Goal: Task Accomplishment & Management: Complete application form

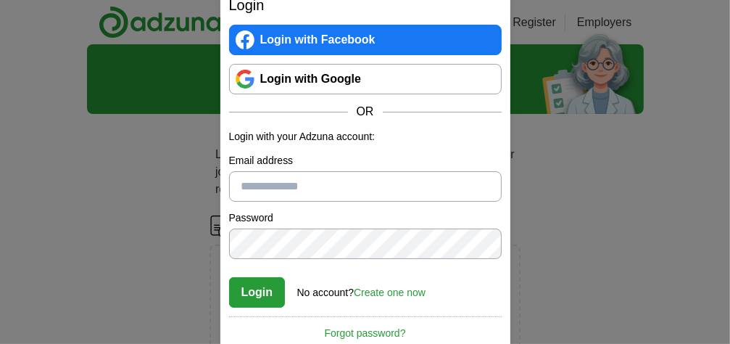
click at [362, 193] on input "Email address" at bounding box center [365, 186] width 273 height 30
type input "**********"
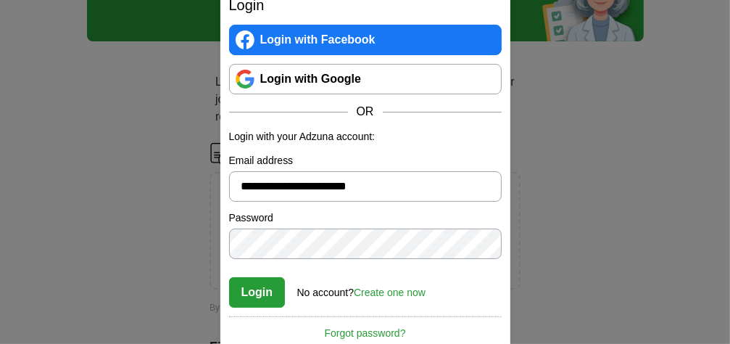
scroll to position [218, 0]
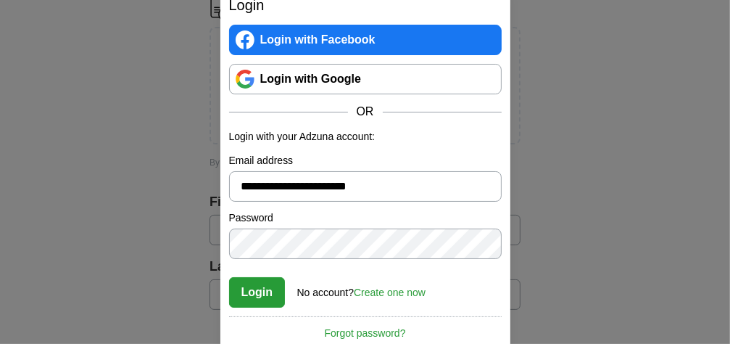
click at [368, 294] on link "Create one now" at bounding box center [390, 292] width 72 height 12
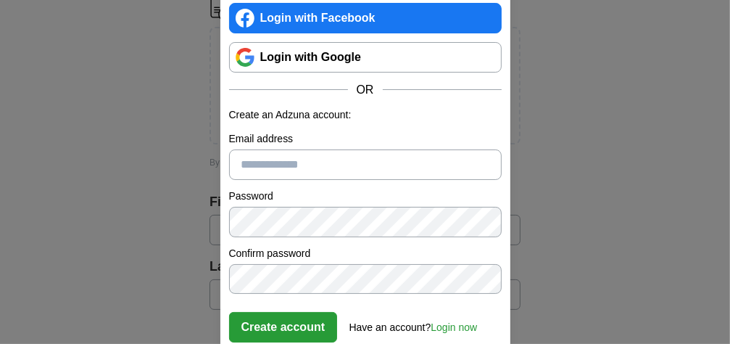
click at [336, 172] on input "Email address" at bounding box center [365, 164] width 273 height 30
type input "**********"
click at [307, 329] on button "Create account" at bounding box center [283, 327] width 109 height 30
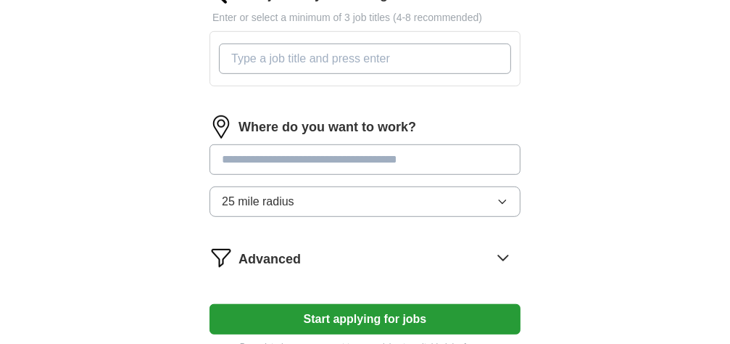
scroll to position [580, 0]
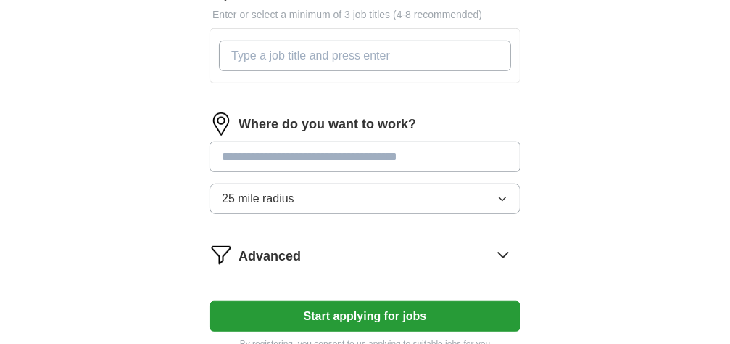
click at [474, 214] on button "25 mile radius" at bounding box center [365, 198] width 311 height 30
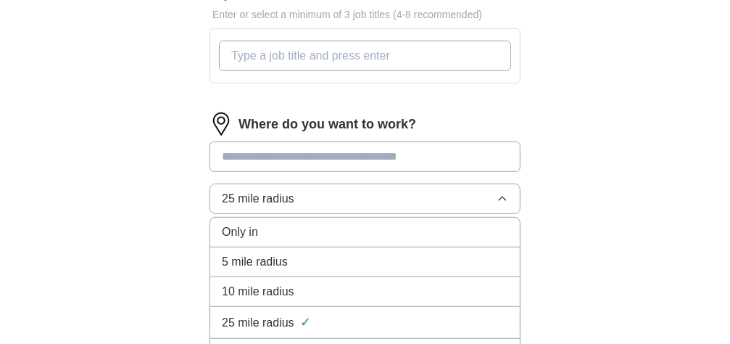
click at [339, 300] on div "10 mile radius" at bounding box center [365, 291] width 286 height 17
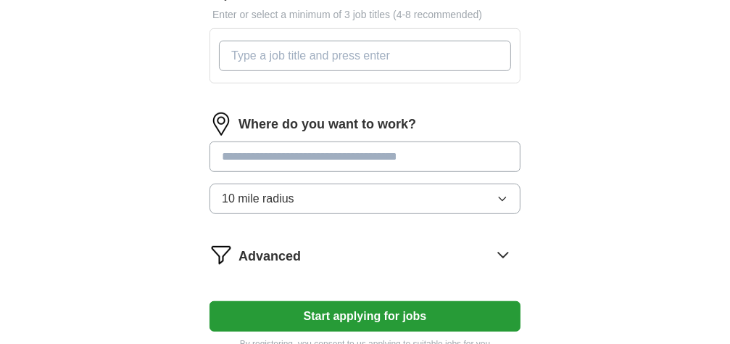
click at [316, 172] on input at bounding box center [365, 156] width 311 height 30
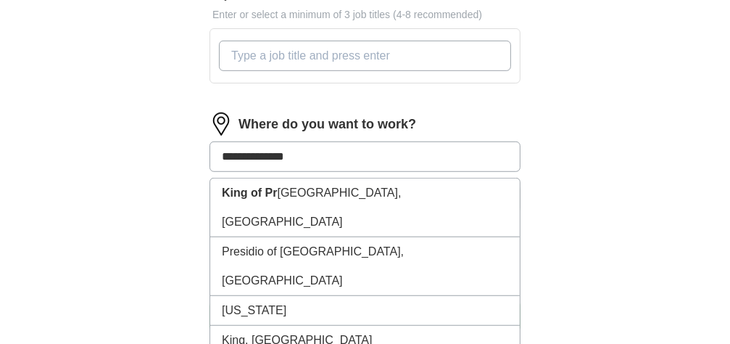
type input "**********"
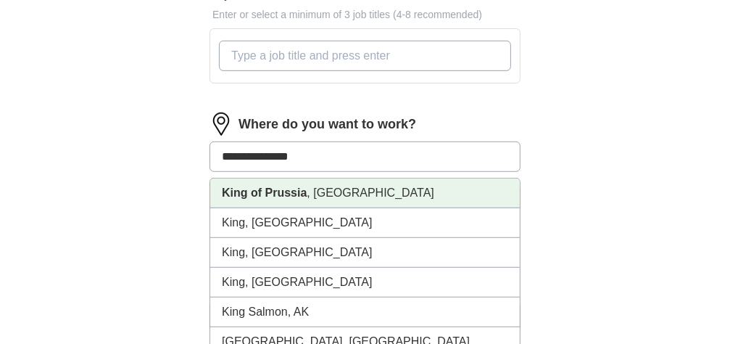
click at [307, 199] on strong "King of Prussia" at bounding box center [264, 192] width 85 height 12
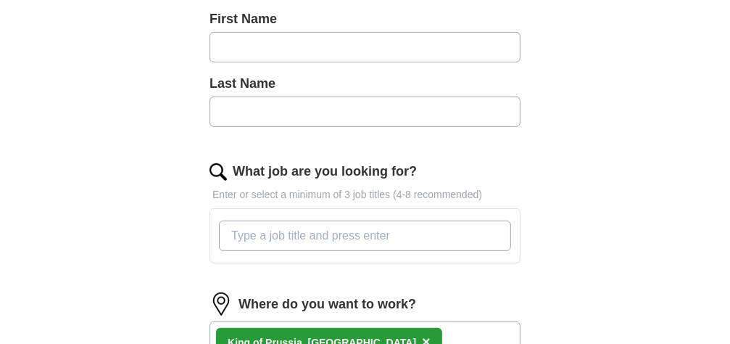
scroll to position [363, 0]
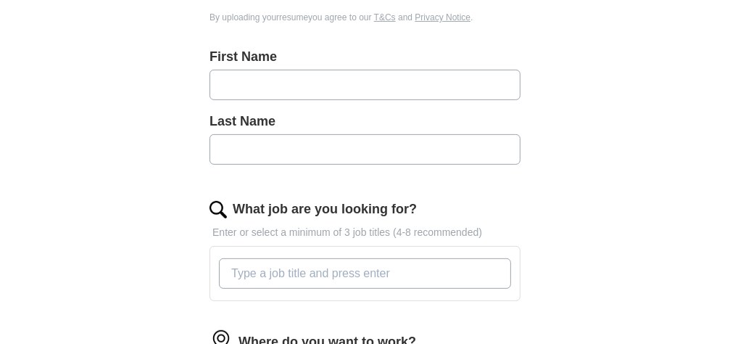
click at [332, 289] on input "What job are you looking for?" at bounding box center [365, 273] width 292 height 30
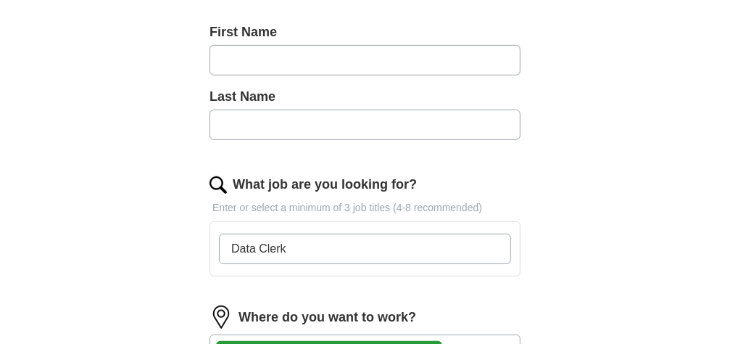
scroll to position [290, 0]
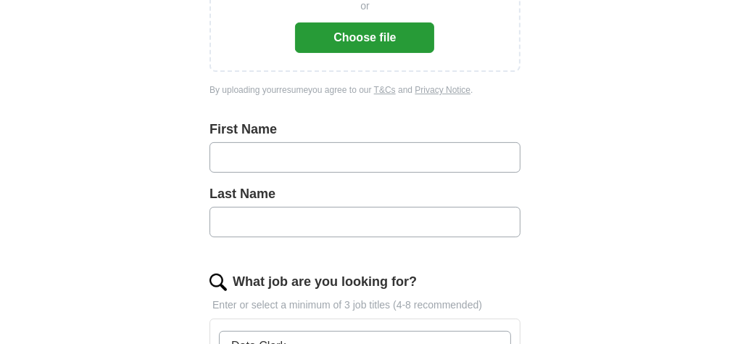
type input "Data Clerk"
click at [327, 158] on input "text" at bounding box center [365, 157] width 311 height 30
type input "*****"
type input "**********"
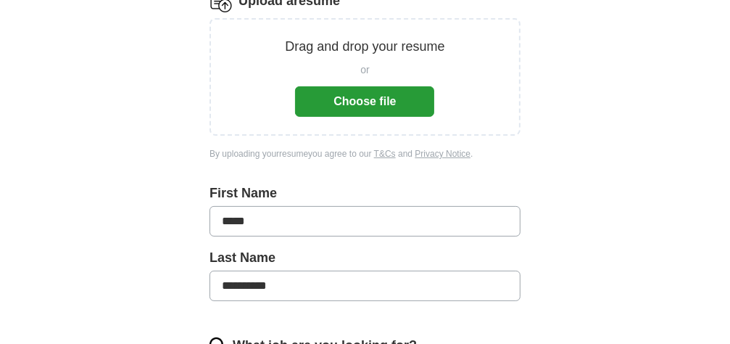
scroll to position [73, 0]
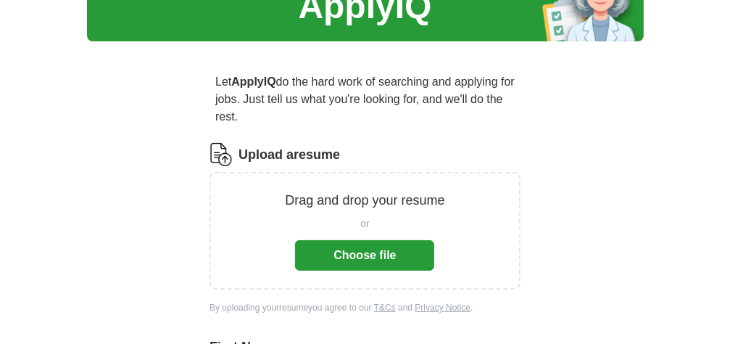
click at [359, 253] on button "Choose file" at bounding box center [364, 255] width 139 height 30
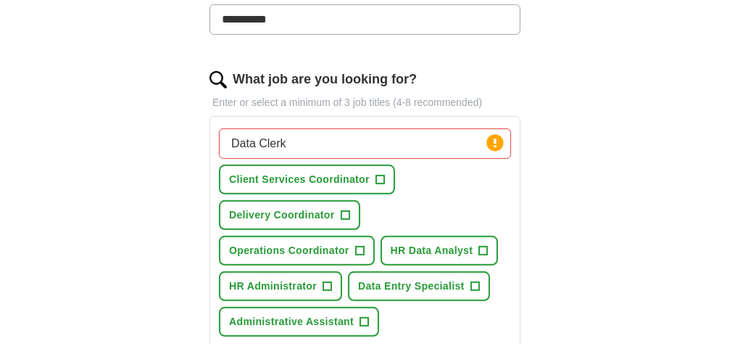
scroll to position [508, 0]
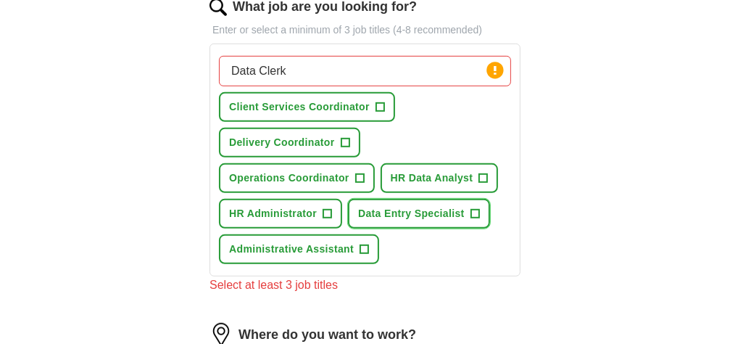
click at [471, 220] on span "+" at bounding box center [475, 214] width 9 height 12
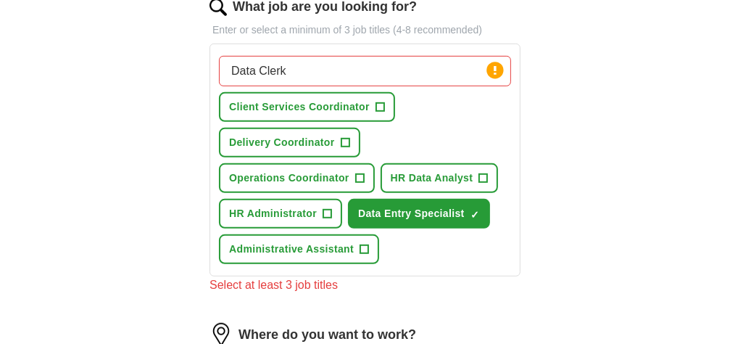
drag, startPoint x: 344, startPoint y: 86, endPoint x: 203, endPoint y: 83, distance: 140.7
click at [204, 79] on div "**********" at bounding box center [366, 105] width 418 height 974
click at [384, 113] on span "+" at bounding box center [380, 108] width 9 height 12
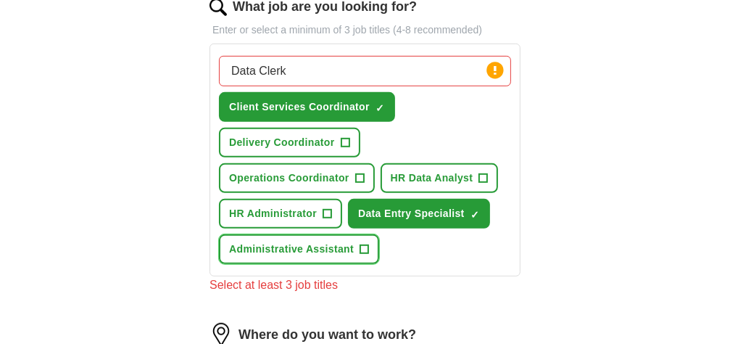
click at [369, 255] on span "+" at bounding box center [364, 250] width 9 height 12
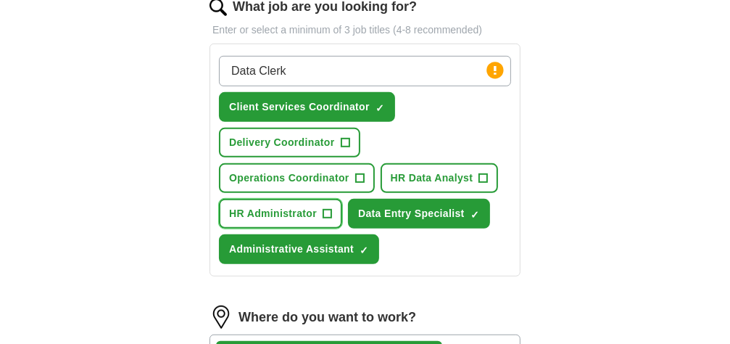
click at [332, 220] on span "+" at bounding box center [327, 214] width 9 height 12
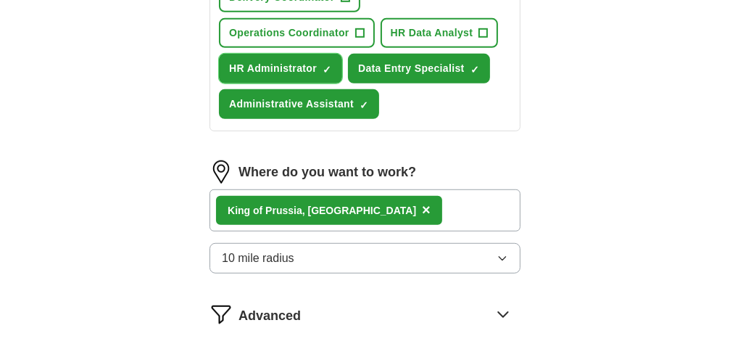
scroll to position [798, 0]
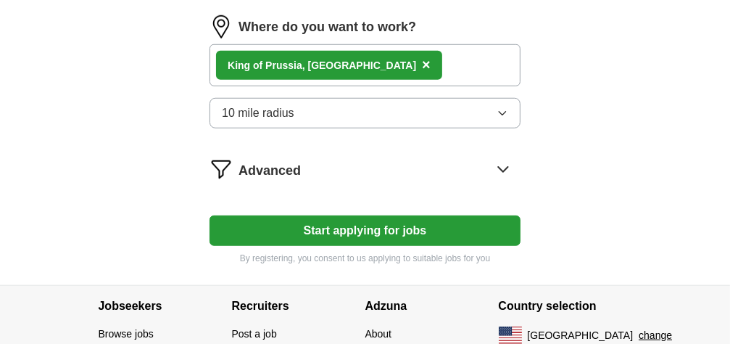
click at [345, 246] on button "Start applying for jobs" at bounding box center [365, 230] width 311 height 30
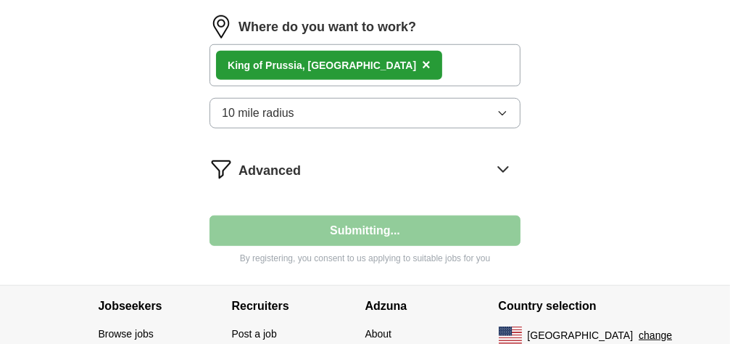
select select "**"
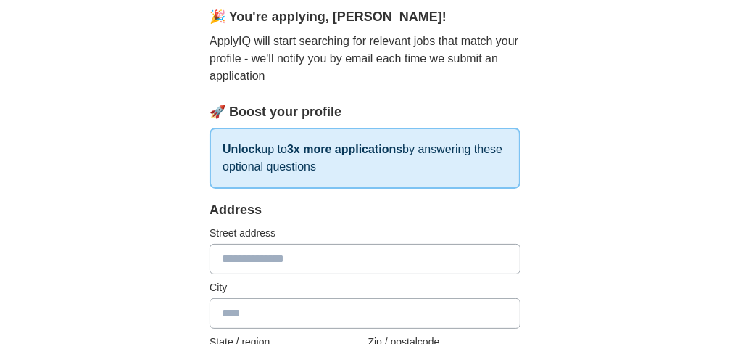
scroll to position [145, 0]
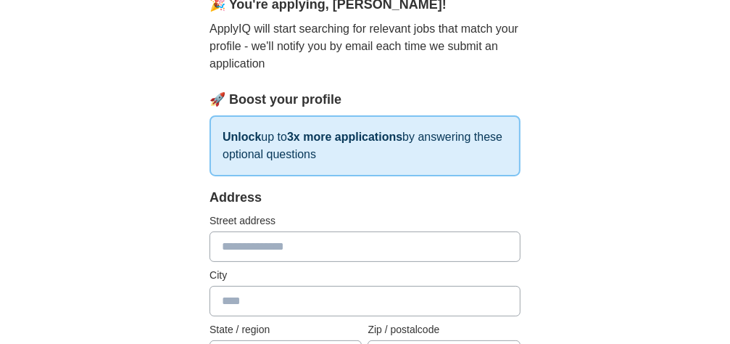
click at [290, 253] on input "text" at bounding box center [365, 246] width 311 height 30
type input "**********"
type input "**"
type input "*****"
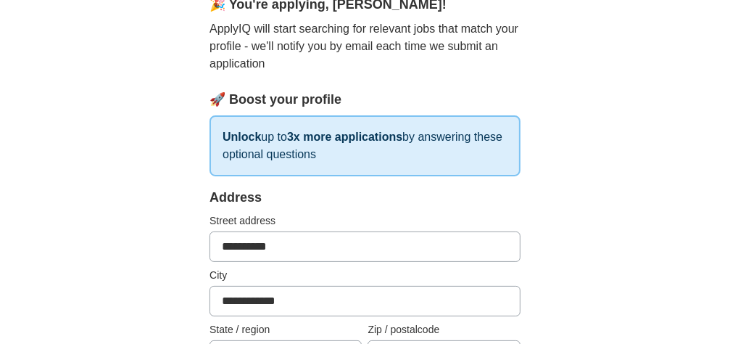
type input "**********"
select select "**"
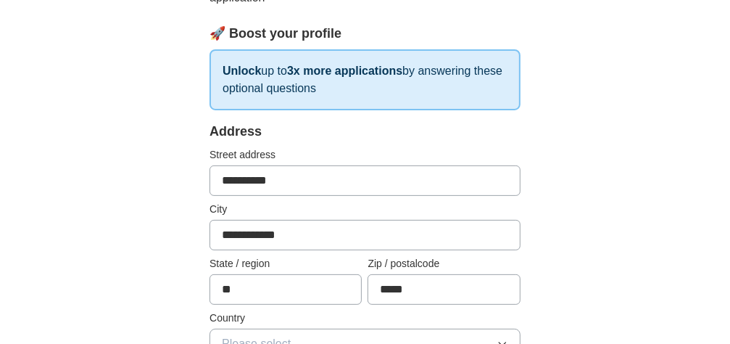
scroll to position [290, 0]
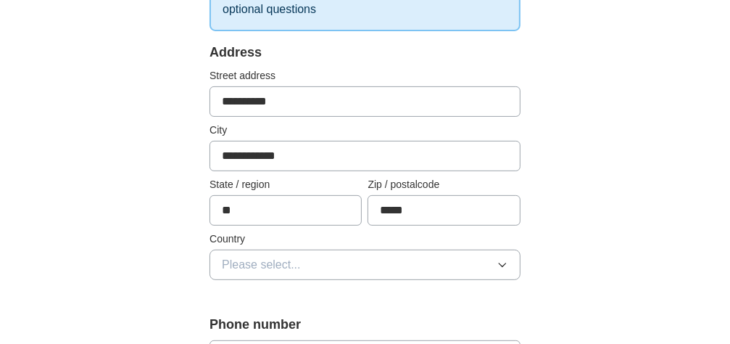
click at [497, 265] on icon "button" at bounding box center [503, 265] width 12 height 12
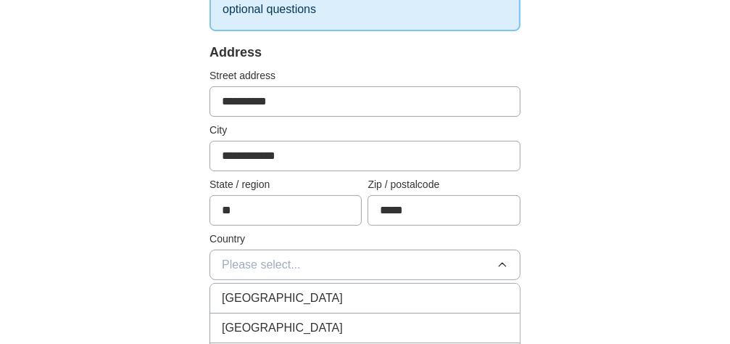
click at [353, 315] on li "United States" at bounding box center [365, 328] width 310 height 30
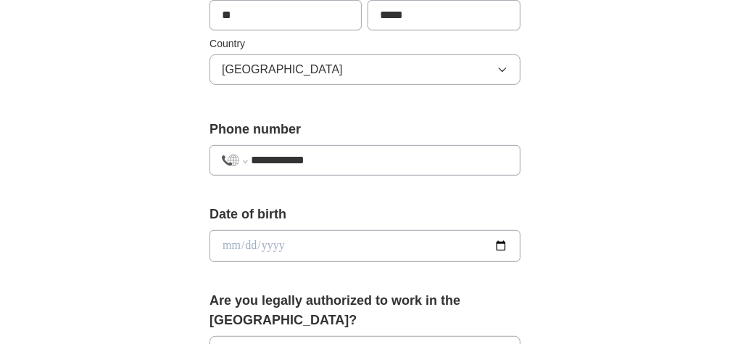
scroll to position [508, 0]
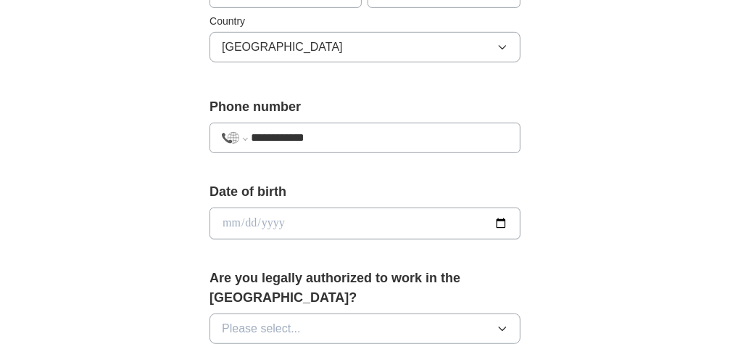
click at [252, 221] on input "date" at bounding box center [365, 223] width 311 height 32
type input "**********"
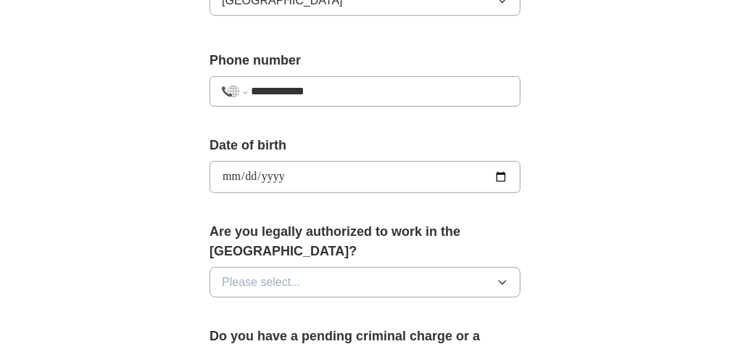
scroll to position [580, 0]
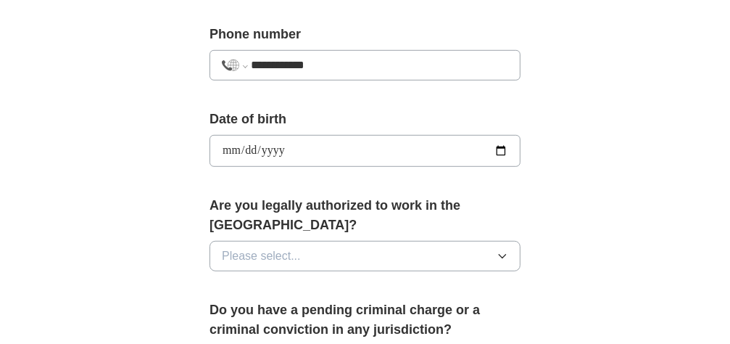
click at [497, 255] on icon "button" at bounding box center [503, 256] width 12 height 12
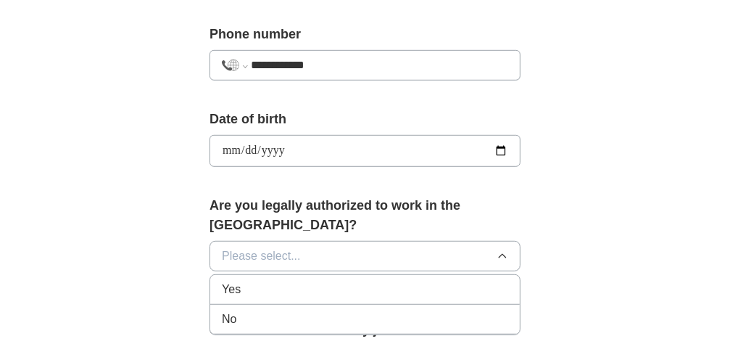
click at [389, 292] on div "Yes" at bounding box center [365, 289] width 286 height 17
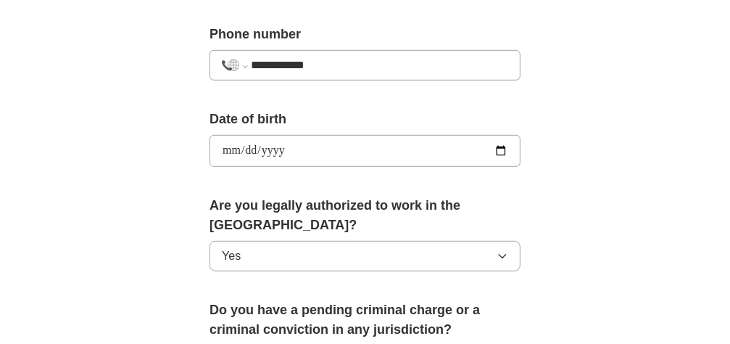
click at [479, 149] on input "**********" at bounding box center [365, 151] width 311 height 32
click at [500, 126] on div "**********" at bounding box center [366, 173] width 418 height 1257
click at [481, 148] on input "**********" at bounding box center [365, 151] width 311 height 32
click at [344, 154] on input "**********" at bounding box center [365, 151] width 311 height 32
click at [315, 149] on input "**********" at bounding box center [365, 151] width 311 height 32
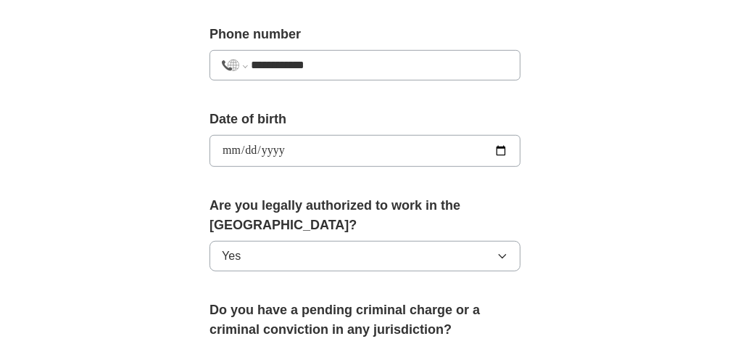
click at [305, 147] on input "**********" at bounding box center [365, 151] width 311 height 32
click at [243, 146] on input "**********" at bounding box center [365, 151] width 311 height 32
drag, startPoint x: 247, startPoint y: 146, endPoint x: 259, endPoint y: 148, distance: 12.4
click at [247, 146] on input "**********" at bounding box center [365, 151] width 311 height 32
click at [264, 146] on input "**********" at bounding box center [365, 151] width 311 height 32
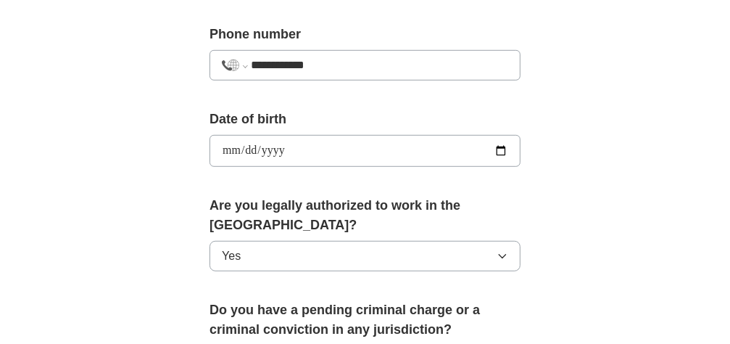
click at [285, 143] on input "**********" at bounding box center [365, 151] width 311 height 32
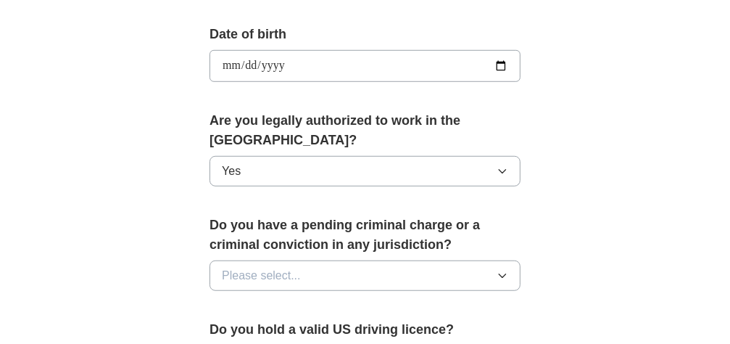
scroll to position [725, 0]
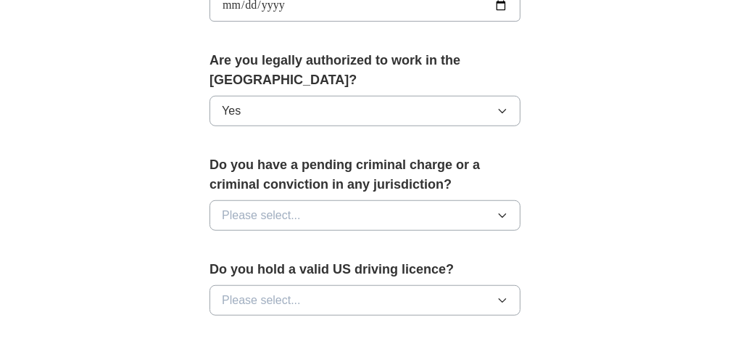
click at [497, 210] on icon "button" at bounding box center [503, 216] width 12 height 12
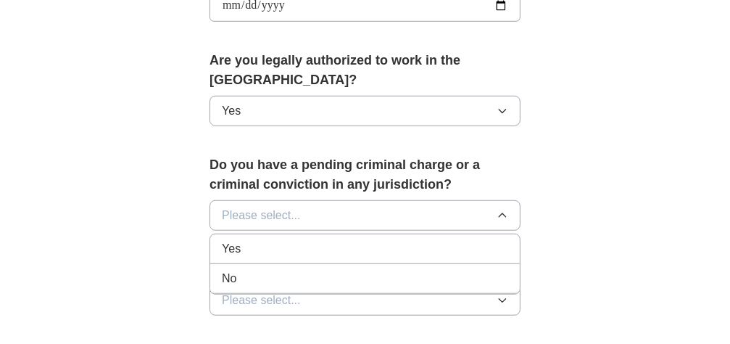
click at [343, 276] on div "No" at bounding box center [365, 278] width 286 height 17
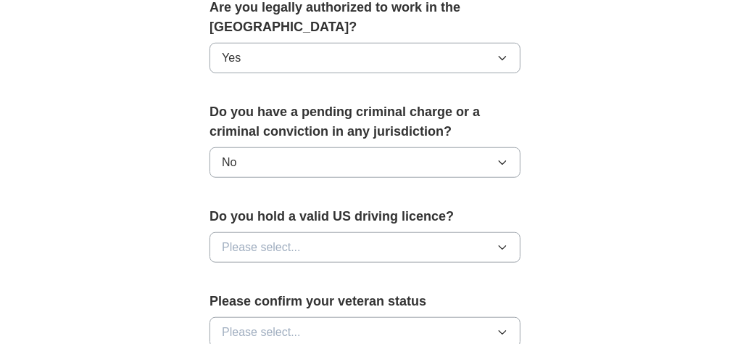
scroll to position [798, 0]
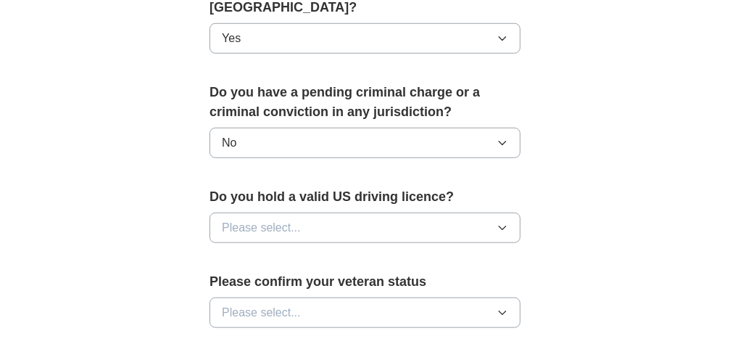
click at [497, 228] on icon "button" at bounding box center [503, 228] width 12 height 12
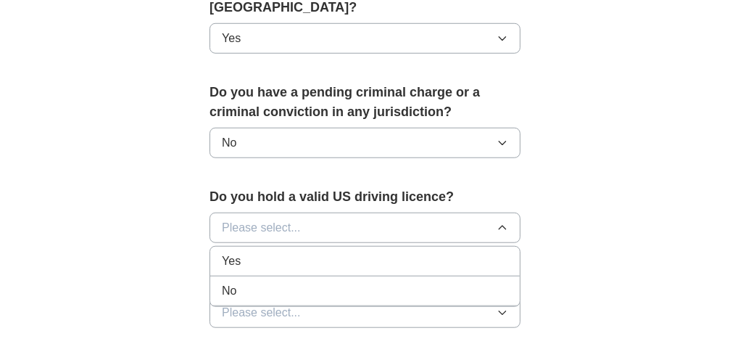
click at [407, 260] on div "Yes" at bounding box center [365, 260] width 286 height 17
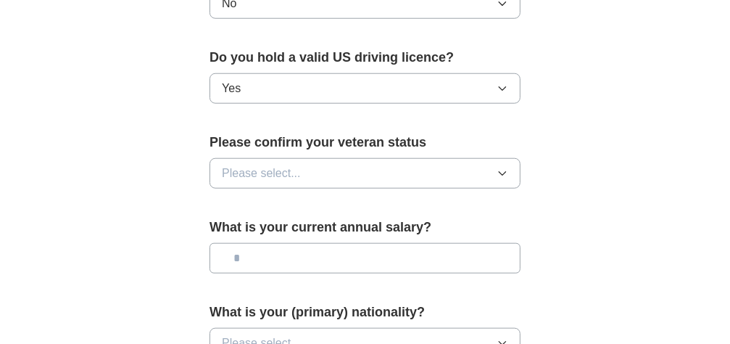
scroll to position [943, 0]
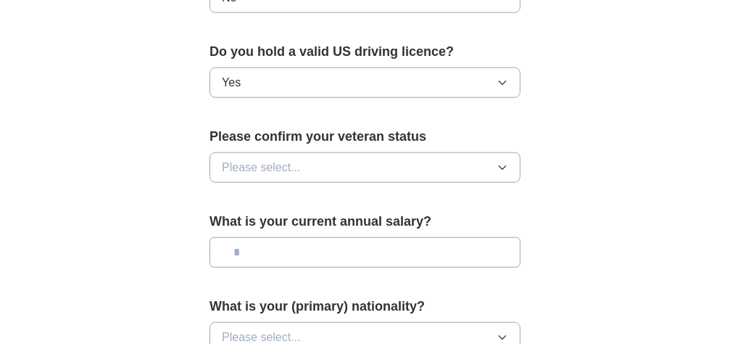
click at [497, 164] on icon "button" at bounding box center [503, 168] width 12 height 12
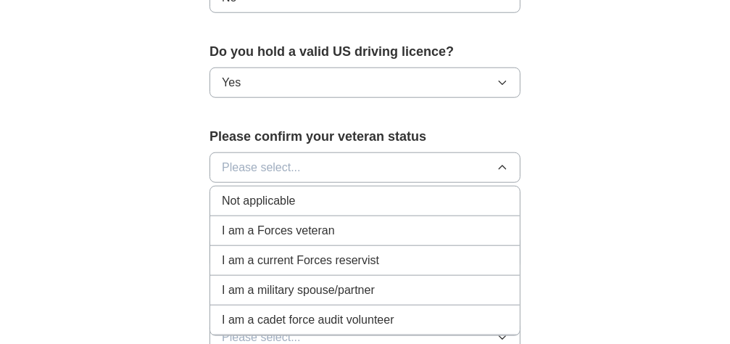
click at [363, 196] on div "Not applicable" at bounding box center [365, 200] width 286 height 17
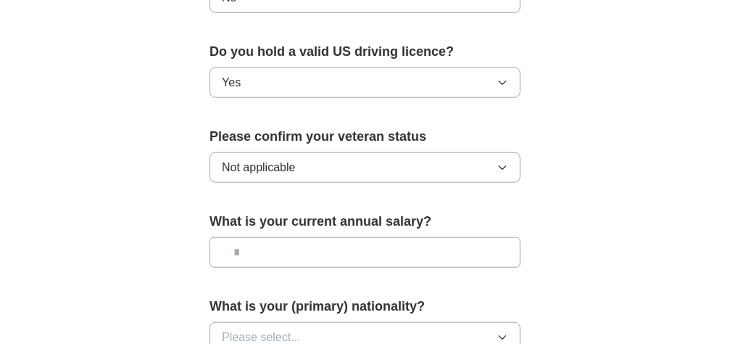
click at [381, 255] on input "text" at bounding box center [365, 252] width 311 height 30
type input "**"
type input "*******"
click at [497, 334] on icon "button" at bounding box center [503, 337] width 12 height 12
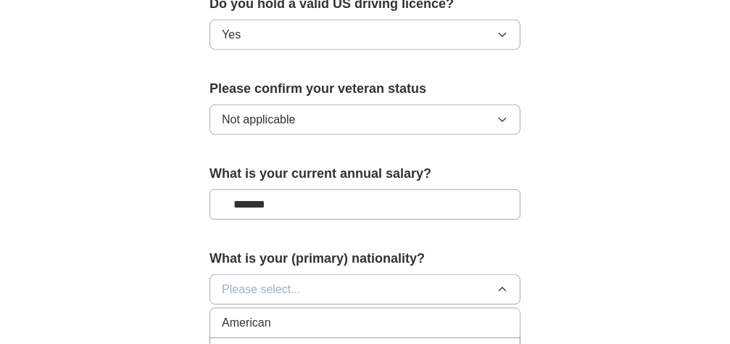
scroll to position [1015, 0]
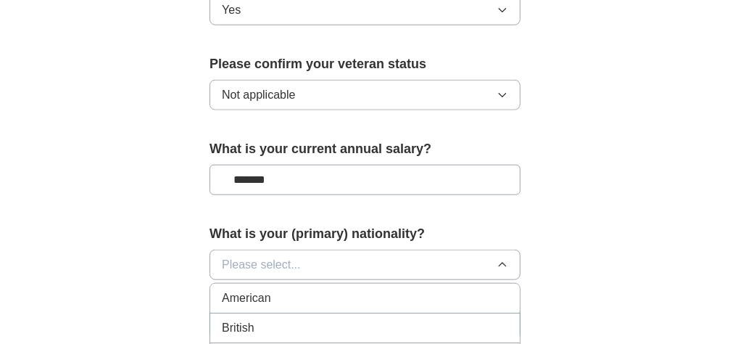
click at [407, 300] on div "American" at bounding box center [365, 297] width 286 height 17
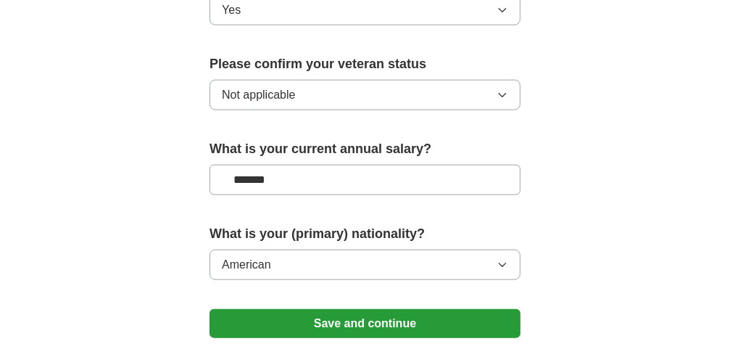
click at [349, 322] on button "Save and continue" at bounding box center [365, 323] width 311 height 29
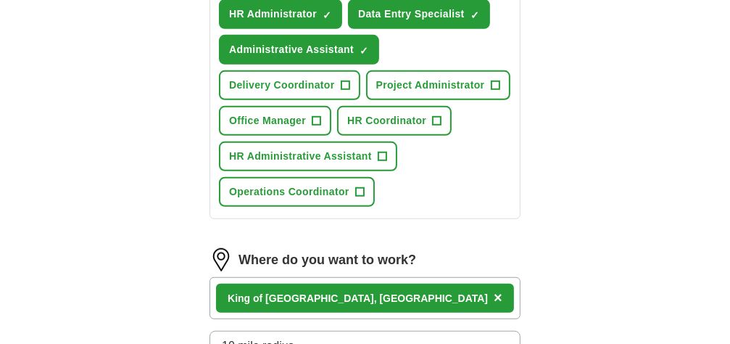
scroll to position [653, 0]
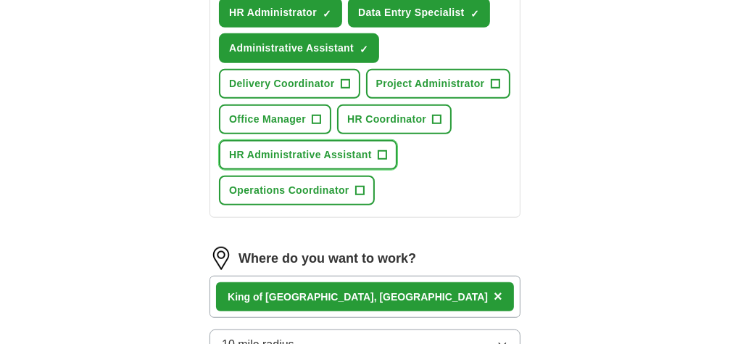
click at [386, 161] on span "+" at bounding box center [382, 155] width 9 height 12
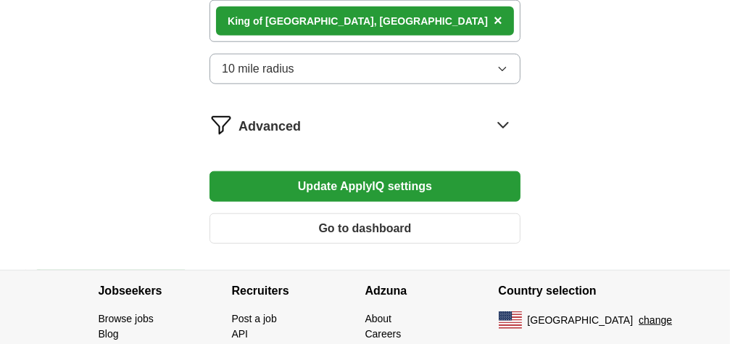
scroll to position [1015, 0]
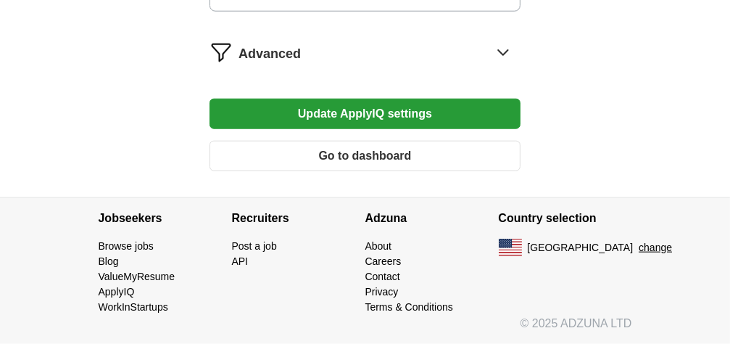
click at [403, 129] on button "Update ApplyIQ settings" at bounding box center [365, 114] width 311 height 30
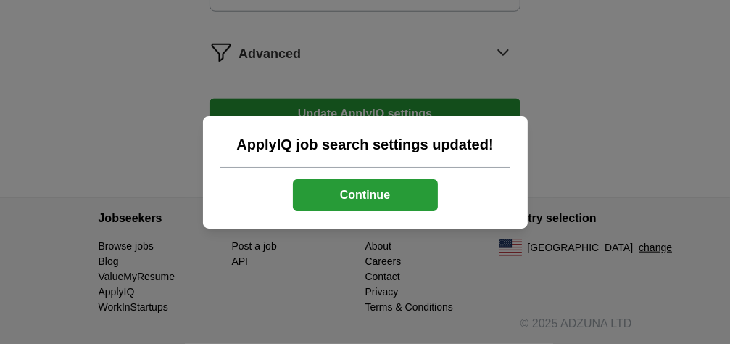
click at [399, 188] on button "Continue" at bounding box center [365, 195] width 145 height 32
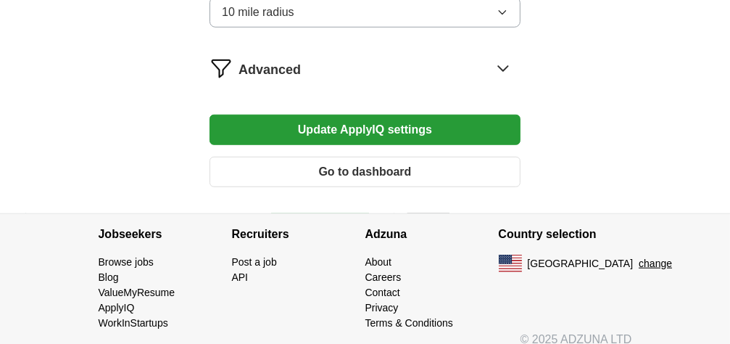
scroll to position [806, 0]
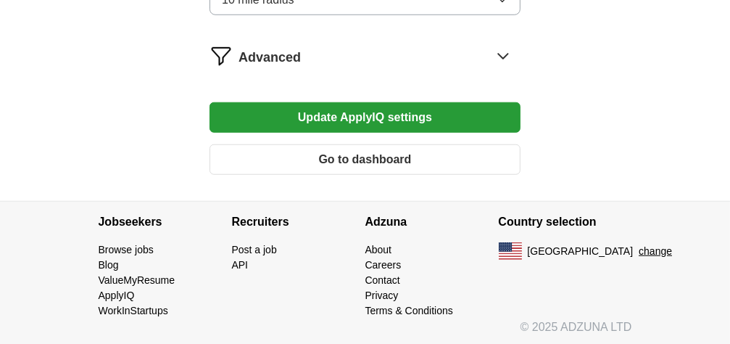
click at [355, 123] on button "Update ApplyIQ settings" at bounding box center [365, 117] width 311 height 30
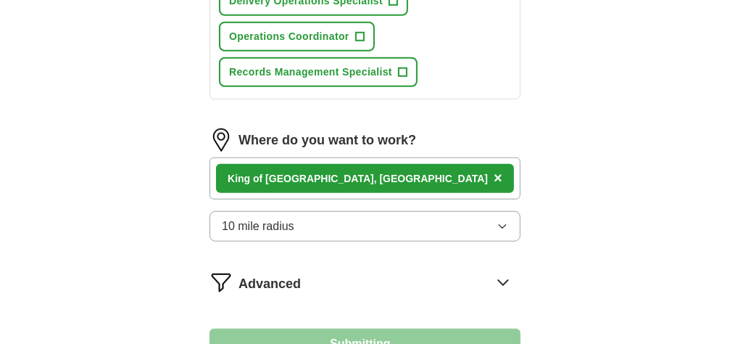
scroll to position [1063, 0]
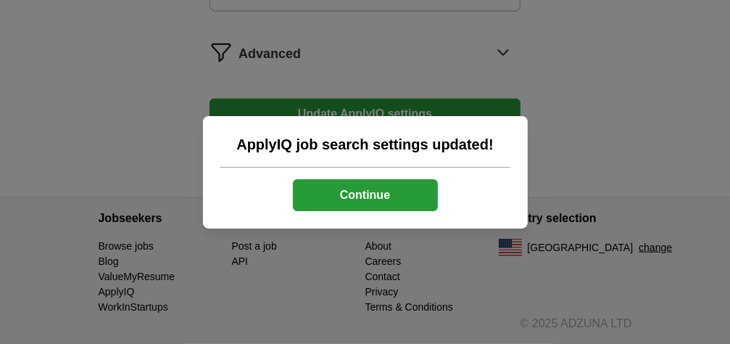
click at [349, 192] on button "Continue" at bounding box center [365, 195] width 145 height 32
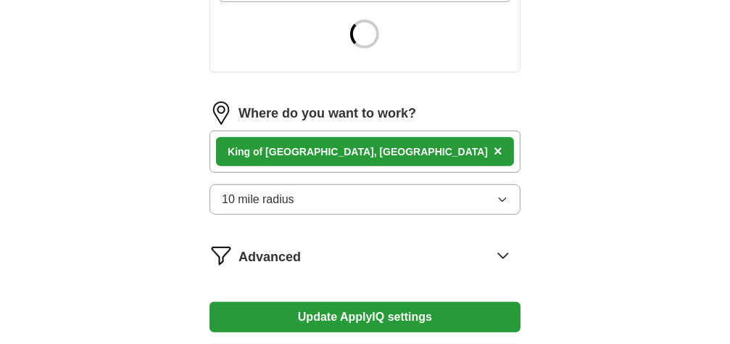
scroll to position [798, 0]
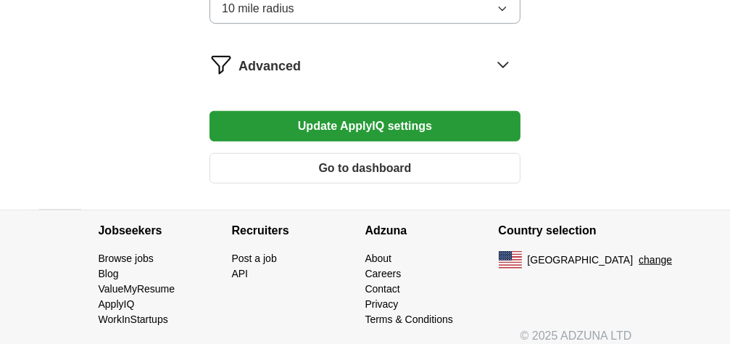
click at [411, 119] on button "Update ApplyIQ settings" at bounding box center [365, 126] width 311 height 30
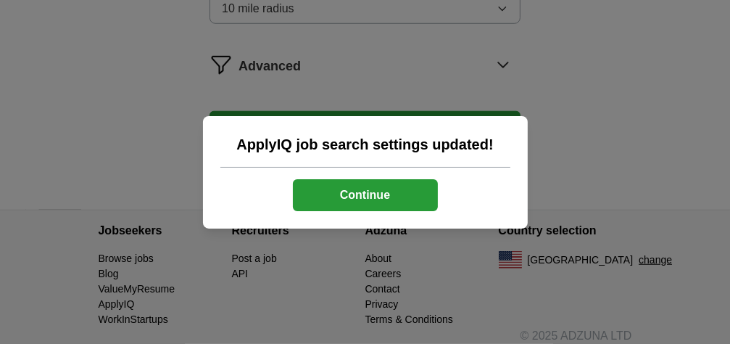
scroll to position [1054, 0]
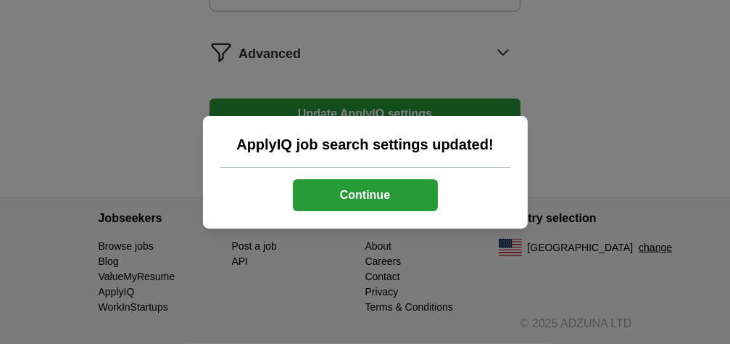
click at [395, 189] on button "Continue" at bounding box center [365, 195] width 145 height 32
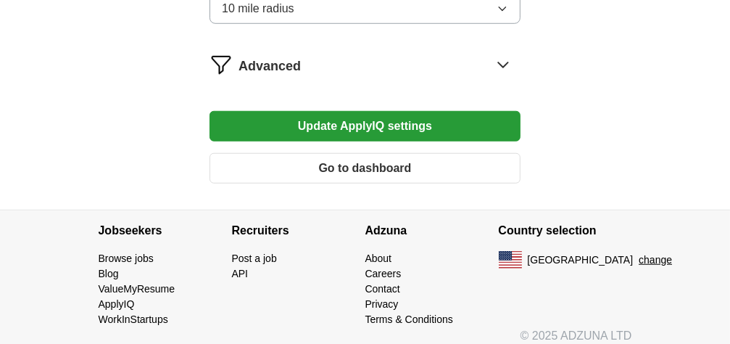
scroll to position [1088, 0]
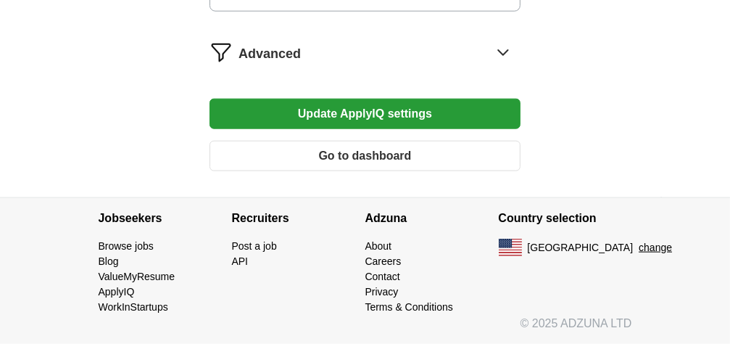
click at [393, 167] on button "Go to dashboard" at bounding box center [365, 156] width 311 height 30
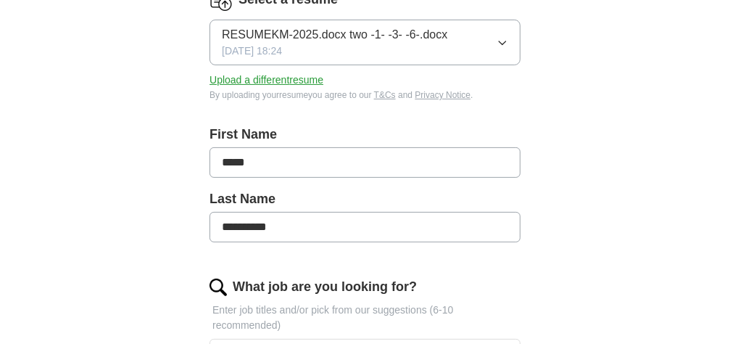
scroll to position [363, 0]
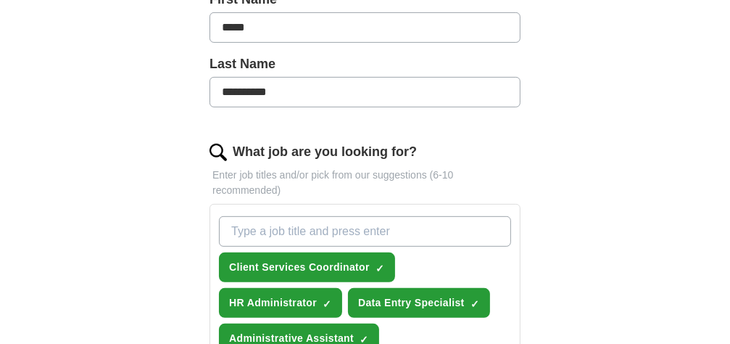
click at [387, 223] on input "What job are you looking for?" at bounding box center [365, 231] width 292 height 30
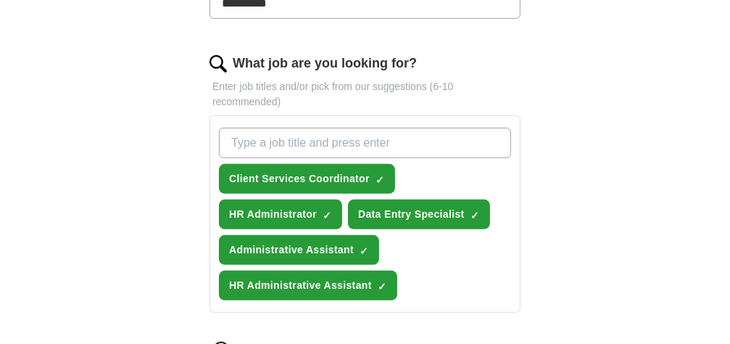
scroll to position [435, 0]
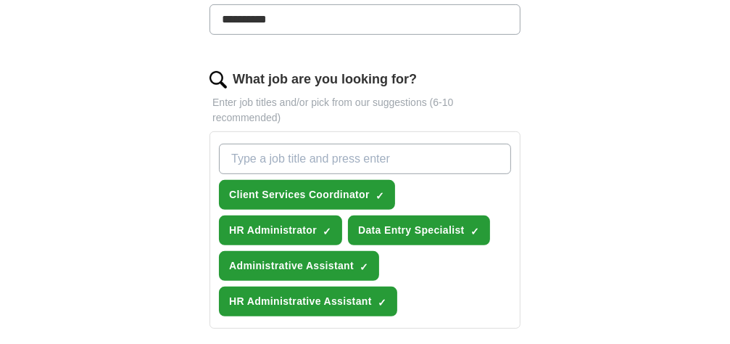
click at [376, 154] on input "What job are you looking for?" at bounding box center [365, 159] width 292 height 30
type input "Data Processor"
click at [503, 167] on div "**********" at bounding box center [366, 173] width 418 height 966
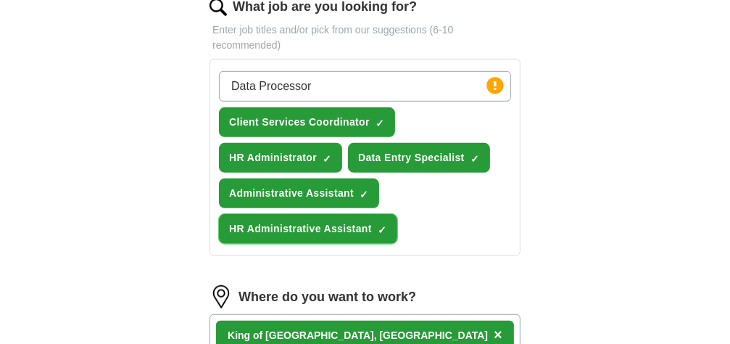
click at [0, 0] on span "×" at bounding box center [0, 0] width 0 height 0
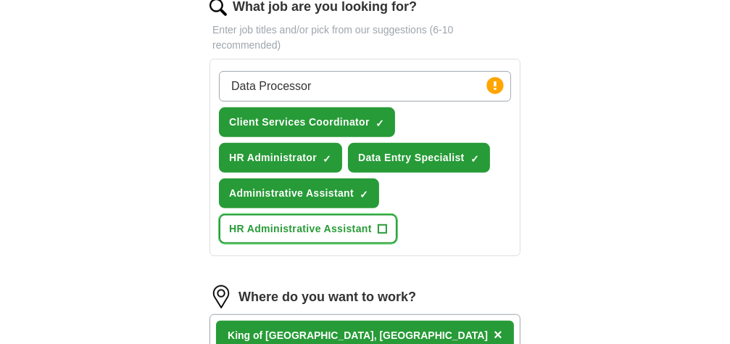
click at [386, 235] on span "+" at bounding box center [382, 229] width 9 height 12
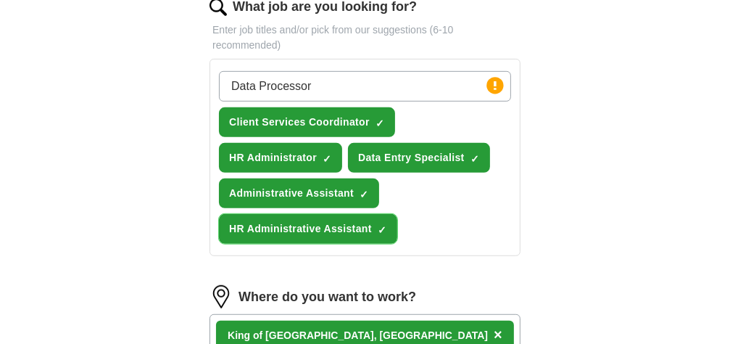
click at [0, 0] on span "×" at bounding box center [0, 0] width 0 height 0
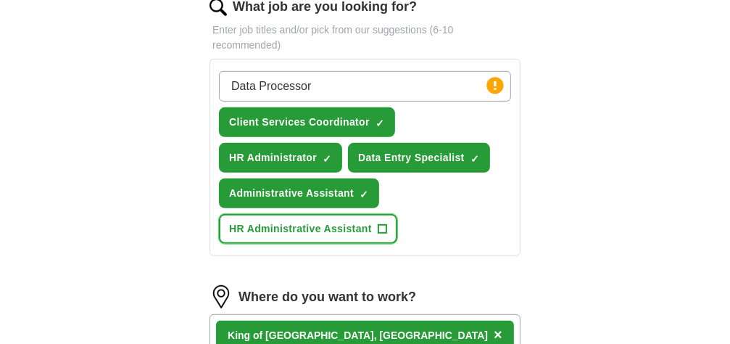
click at [386, 235] on span "+" at bounding box center [382, 229] width 9 height 12
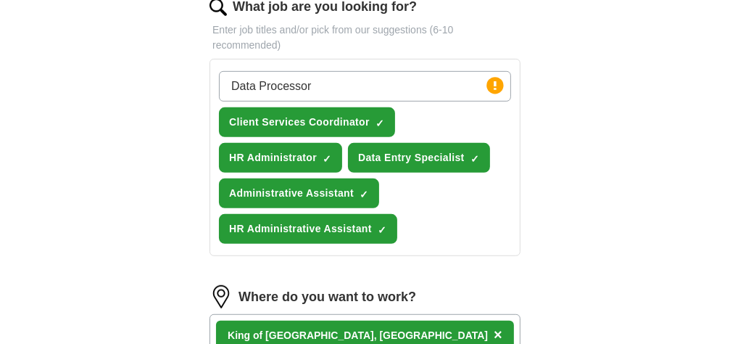
drag, startPoint x: 365, startPoint y: 260, endPoint x: 434, endPoint y: 290, distance: 75.3
click at [434, 268] on div "What job are you looking for? Enter job titles and/or pick from our suggestions…" at bounding box center [365, 132] width 311 height 270
click at [0, 0] on span "×" at bounding box center [0, 0] width 0 height 0
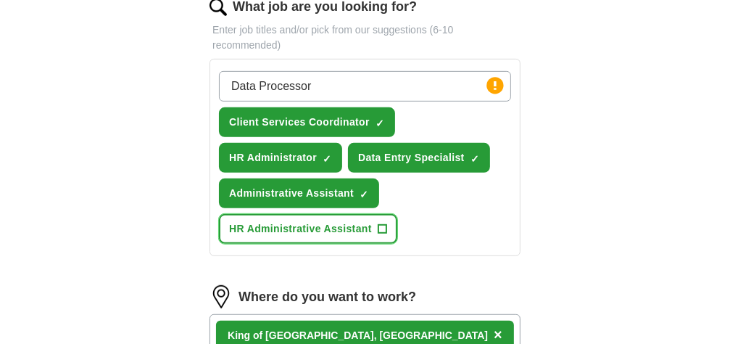
click at [372, 236] on span "HR Administrative Assistant" at bounding box center [300, 228] width 143 height 15
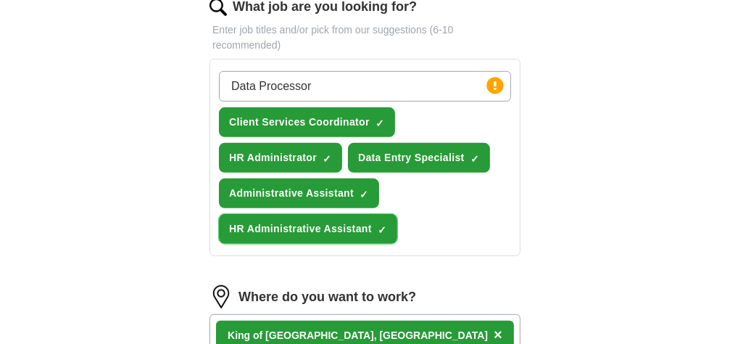
click at [0, 0] on span "×" at bounding box center [0, 0] width 0 height 0
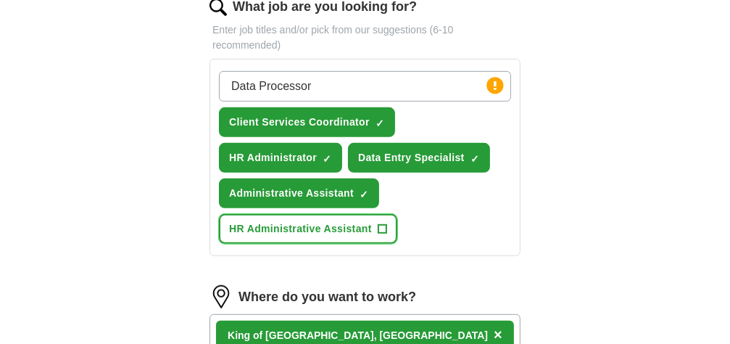
click at [386, 235] on span "+" at bounding box center [382, 229] width 9 height 12
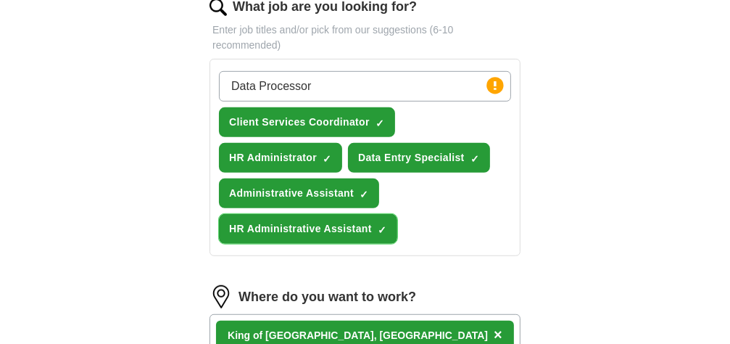
click at [368, 236] on span "HR Administrative Assistant" at bounding box center [300, 228] width 143 height 15
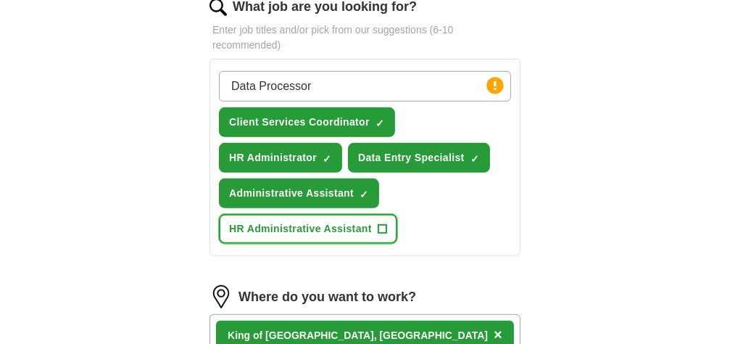
click at [368, 236] on span "HR Administrative Assistant" at bounding box center [300, 228] width 143 height 15
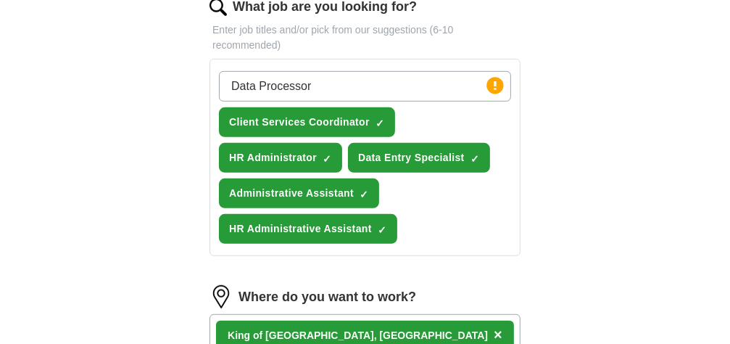
drag, startPoint x: 368, startPoint y: 261, endPoint x: 388, endPoint y: 297, distance: 41.2
click at [388, 268] on div "What job are you looking for? Enter job titles and/or pick from our suggestions…" at bounding box center [365, 132] width 311 height 270
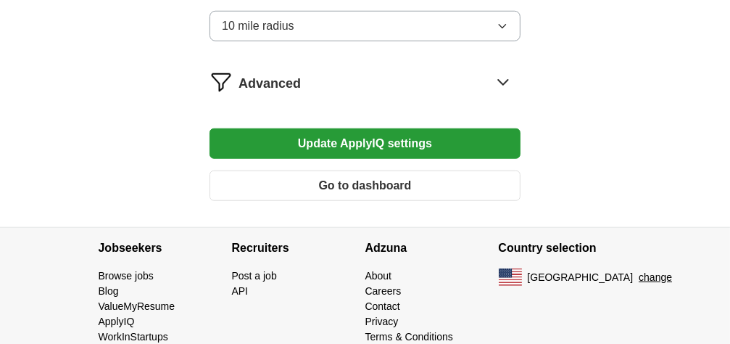
scroll to position [870, 0]
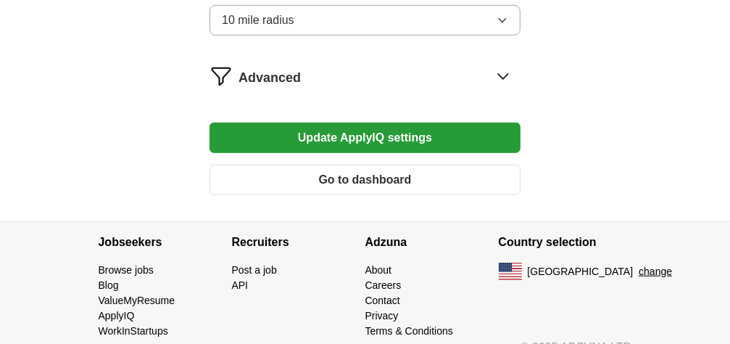
click at [372, 153] on button "Update ApplyIQ settings" at bounding box center [365, 138] width 311 height 30
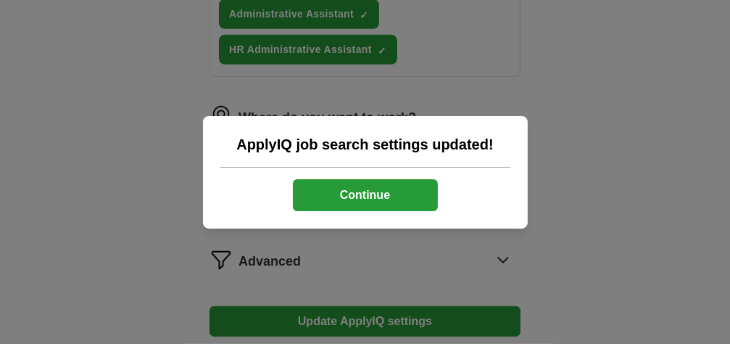
scroll to position [653, 0]
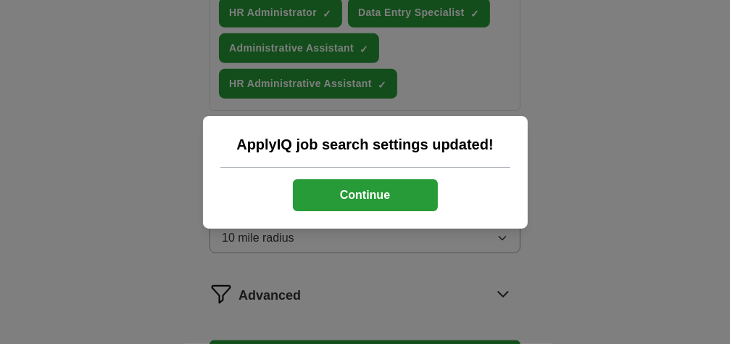
click at [573, 141] on div "ApplyIQ job search settings updated! Continue" at bounding box center [365, 172] width 730 height 344
click at [414, 203] on button "Continue" at bounding box center [365, 195] width 145 height 32
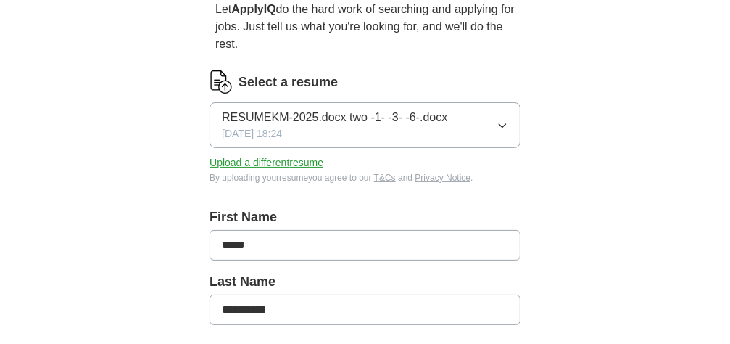
scroll to position [363, 0]
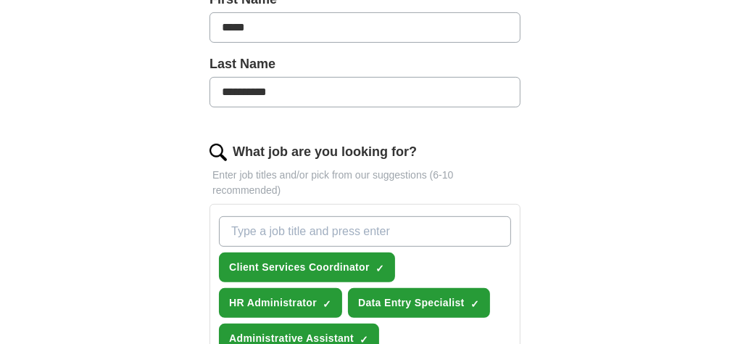
click at [355, 228] on input "What job are you looking for?" at bounding box center [365, 231] width 292 height 30
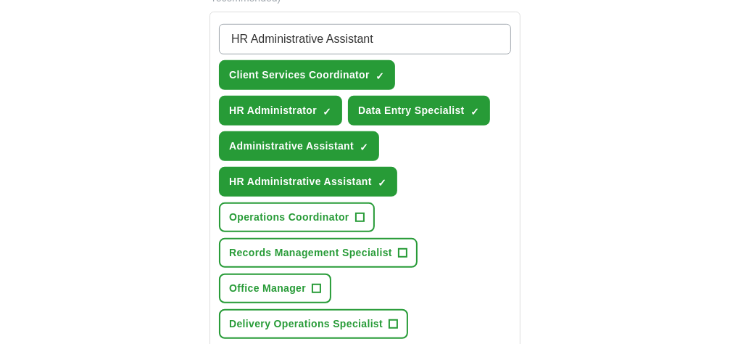
scroll to position [580, 0]
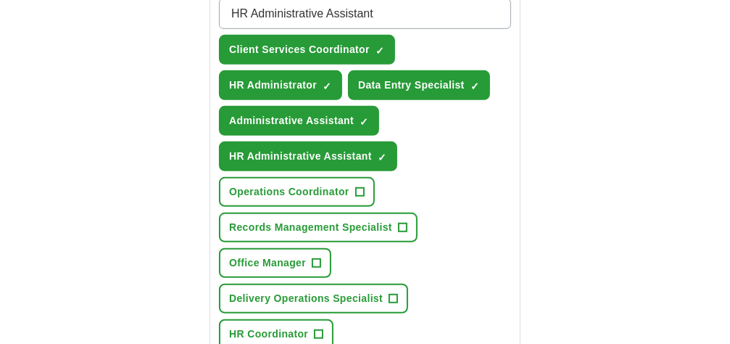
type input "HR Administrative Assistant"
click at [407, 233] on span "+" at bounding box center [402, 228] width 9 height 12
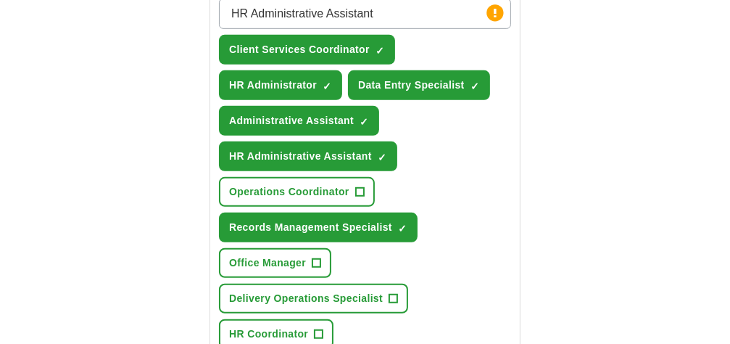
click at [410, 9] on input "HR Administrative Assistant" at bounding box center [365, 14] width 292 height 30
click at [487, 14] on circle at bounding box center [495, 12] width 17 height 17
click at [0, 0] on span "×" at bounding box center [0, 0] width 0 height 0
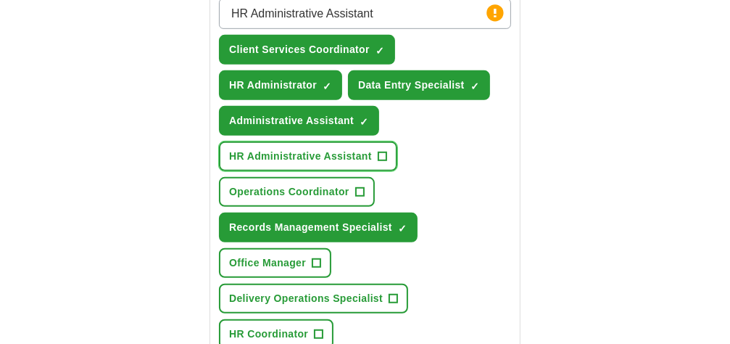
click at [386, 162] on span "+" at bounding box center [382, 157] width 9 height 12
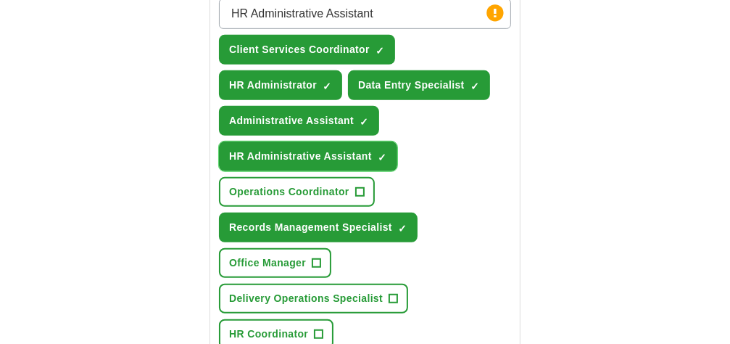
click at [0, 0] on span "×" at bounding box center [0, 0] width 0 height 0
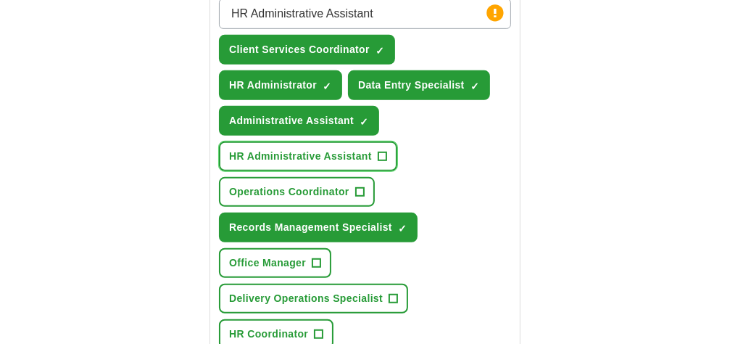
click at [397, 171] on button "HR Administrative Assistant +" at bounding box center [308, 156] width 178 height 30
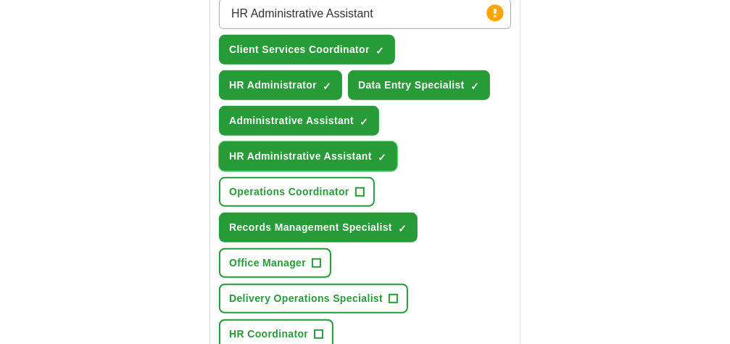
click at [0, 0] on span "×" at bounding box center [0, 0] width 0 height 0
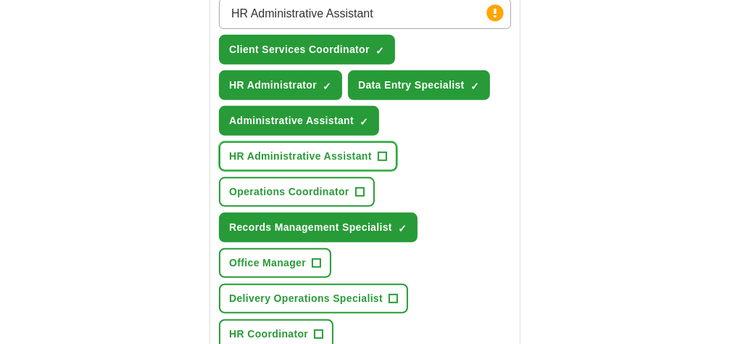
click at [386, 162] on span "+" at bounding box center [382, 157] width 9 height 12
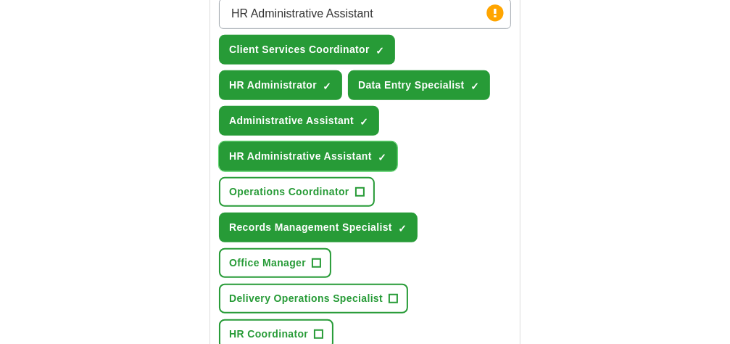
click at [0, 0] on span "×" at bounding box center [0, 0] width 0 height 0
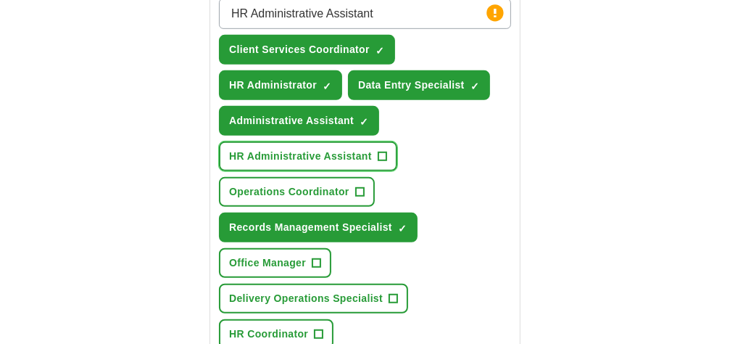
click at [386, 162] on span "+" at bounding box center [382, 157] width 9 height 12
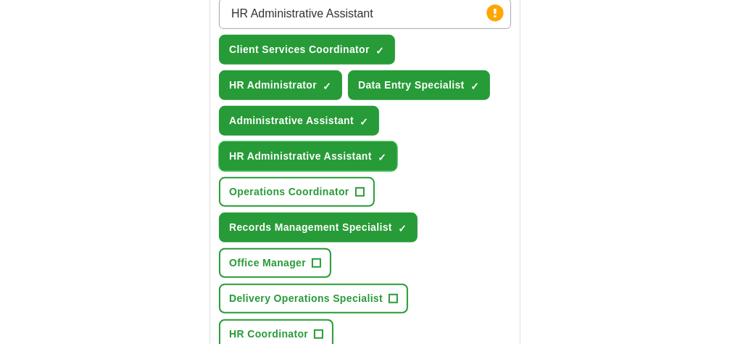
click at [372, 164] on span "HR Administrative Assistant" at bounding box center [300, 156] width 143 height 15
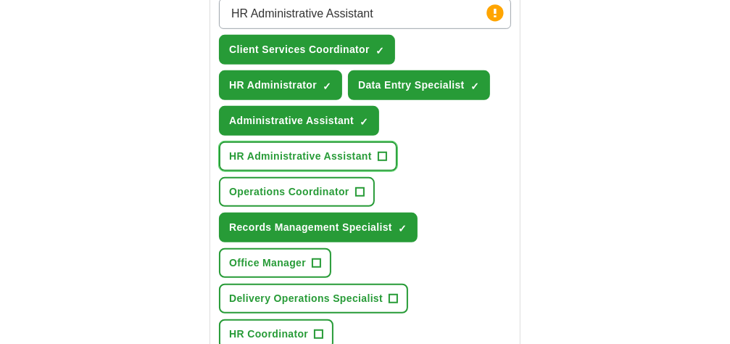
click at [366, 164] on span "HR Administrative Assistant" at bounding box center [300, 156] width 143 height 15
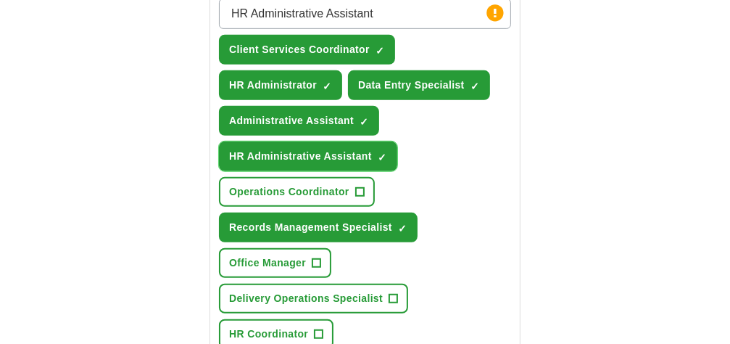
click at [396, 171] on button "HR Administrative Assistant ✓ ×" at bounding box center [308, 156] width 178 height 30
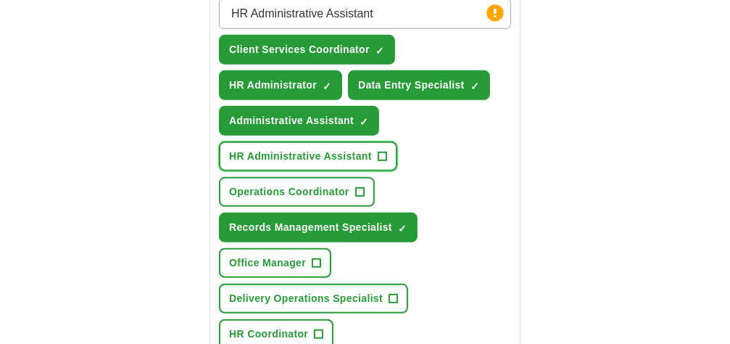
drag, startPoint x: 396, startPoint y: 193, endPoint x: 360, endPoint y: 191, distance: 36.3
click at [360, 164] on span "HR Administrative Assistant" at bounding box center [300, 156] width 143 height 15
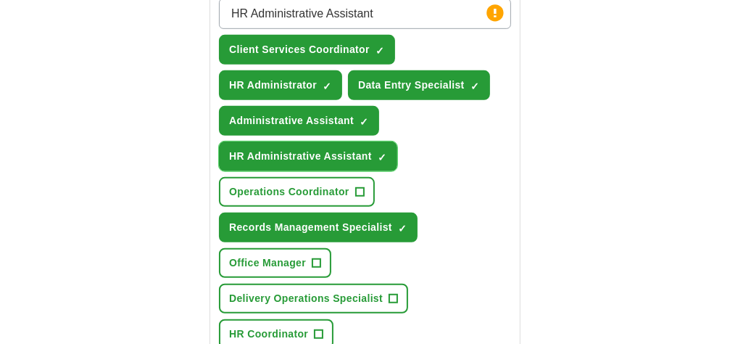
click at [386, 171] on button "HR Administrative Assistant ✓ ×" at bounding box center [308, 156] width 178 height 30
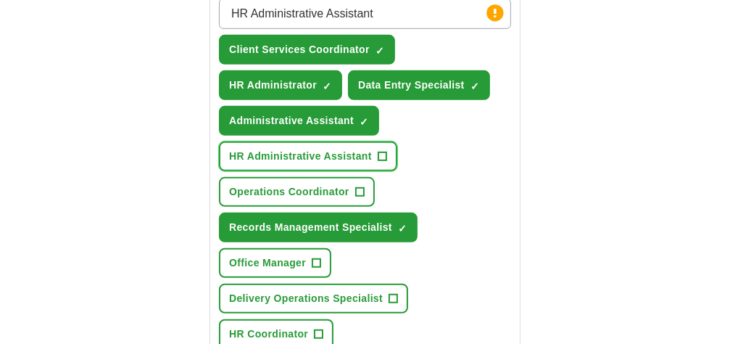
click at [386, 162] on span "+" at bounding box center [382, 157] width 9 height 12
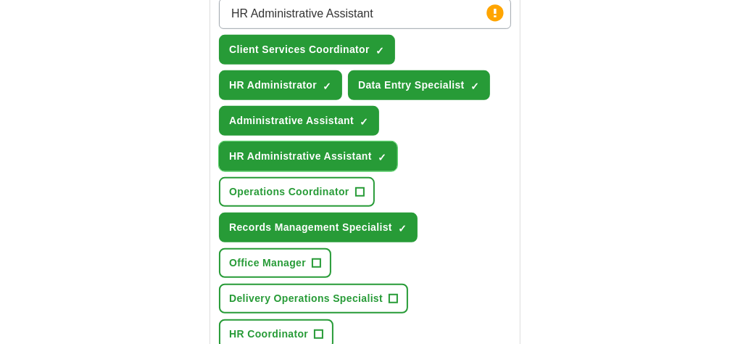
click at [0, 0] on span "×" at bounding box center [0, 0] width 0 height 0
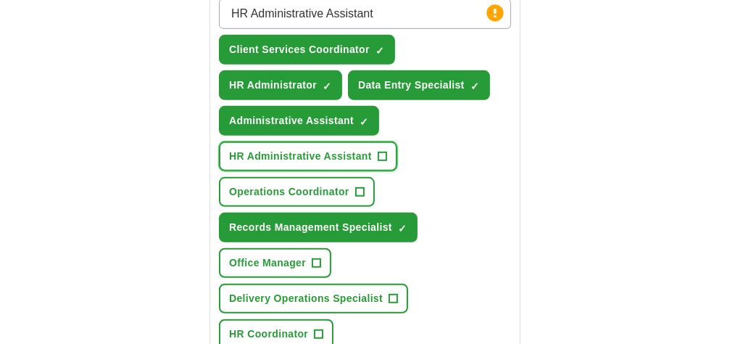
click at [397, 171] on button "HR Administrative Assistant +" at bounding box center [308, 156] width 178 height 30
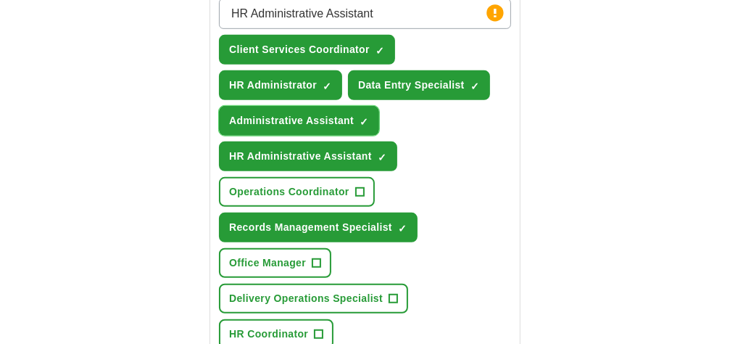
click at [342, 128] on span "Administrative Assistant" at bounding box center [291, 120] width 125 height 15
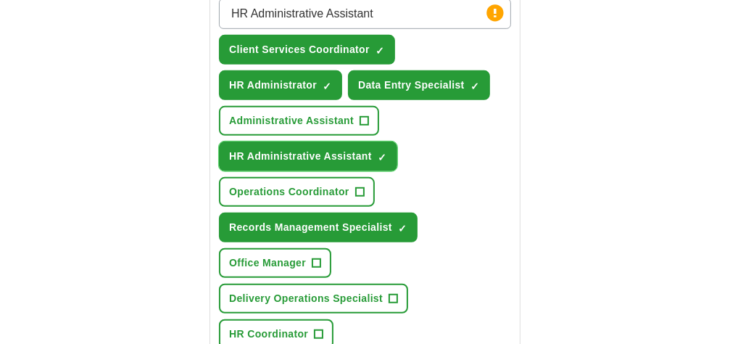
click at [371, 164] on span "HR Administrative Assistant" at bounding box center [300, 156] width 143 height 15
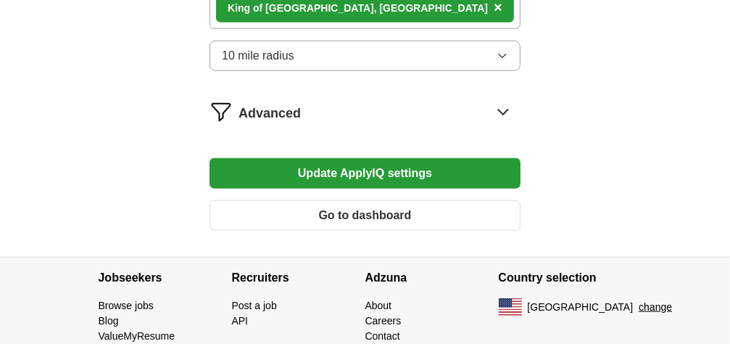
scroll to position [1015, 0]
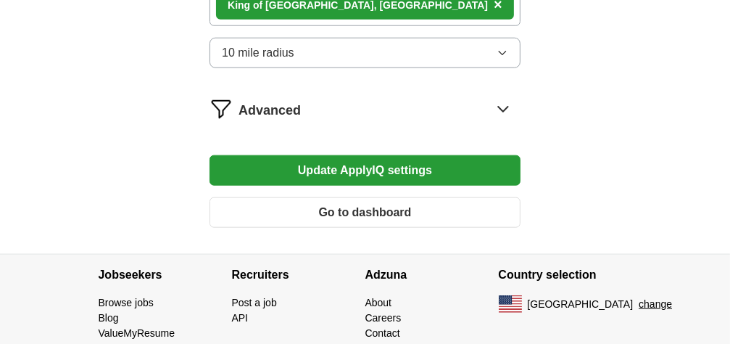
click at [380, 186] on button "Update ApplyIQ settings" at bounding box center [365, 170] width 311 height 30
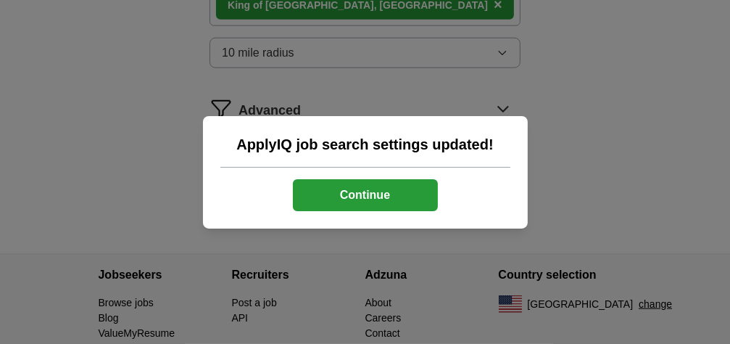
click at [378, 197] on button "Continue" at bounding box center [365, 195] width 145 height 32
